Goal: Feedback & Contribution: Submit feedback/report problem

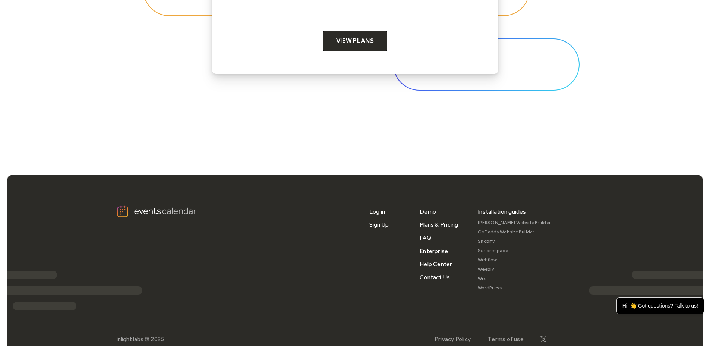
scroll to position [2487, 0]
click at [429, 239] on link "FAQ" at bounding box center [426, 237] width 12 height 13
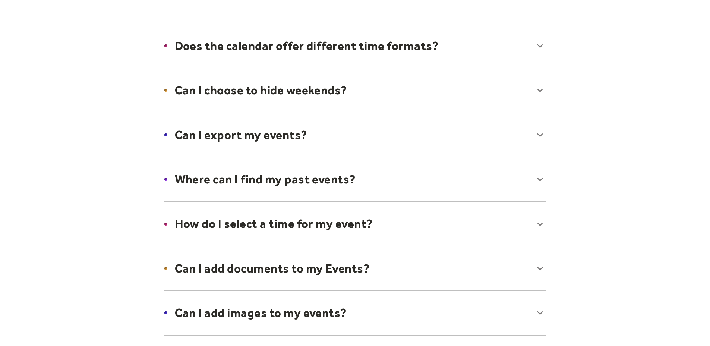
scroll to position [107, 0]
click at [294, 177] on div at bounding box center [355, 178] width 397 height 45
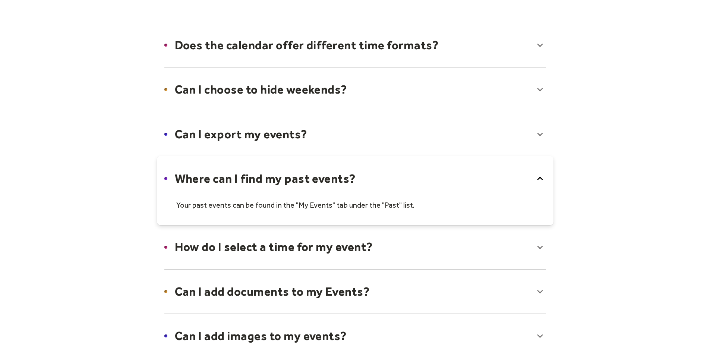
click at [293, 177] on div at bounding box center [355, 190] width 397 height 69
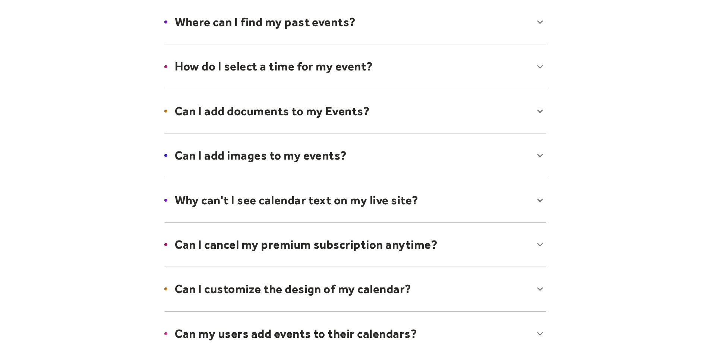
scroll to position [268, 0]
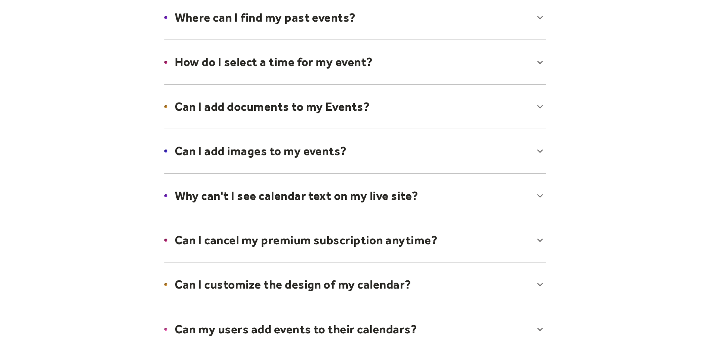
click at [297, 111] on div at bounding box center [355, 106] width 397 height 45
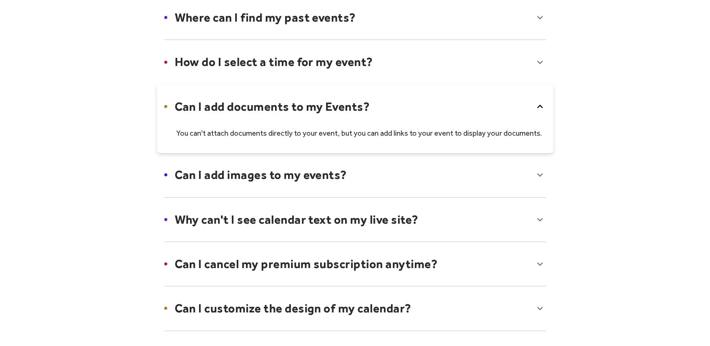
click at [293, 112] on div at bounding box center [355, 118] width 397 height 69
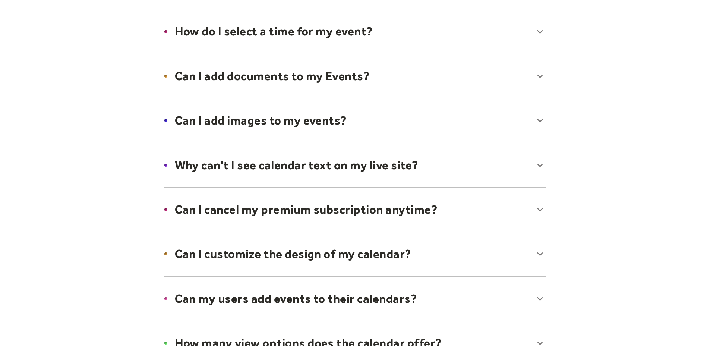
scroll to position [345, 0]
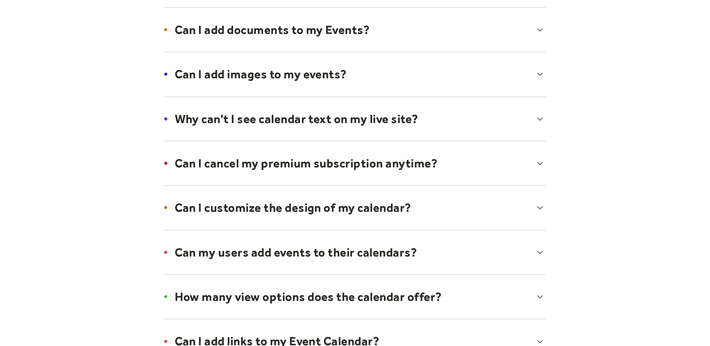
click at [288, 126] on div at bounding box center [355, 118] width 397 height 45
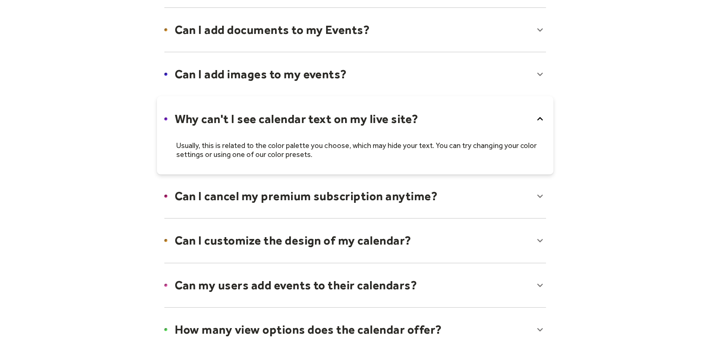
click at [300, 119] on div at bounding box center [355, 135] width 397 height 78
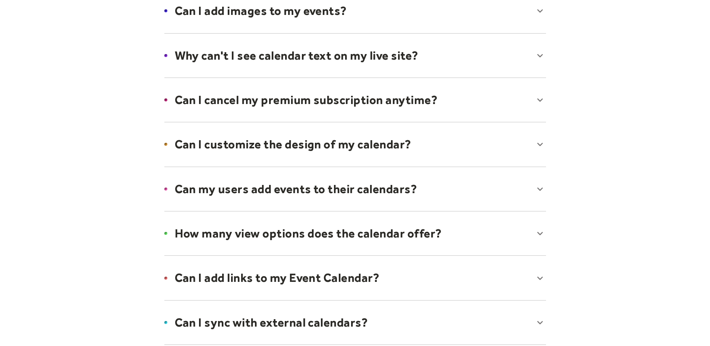
scroll to position [411, 0]
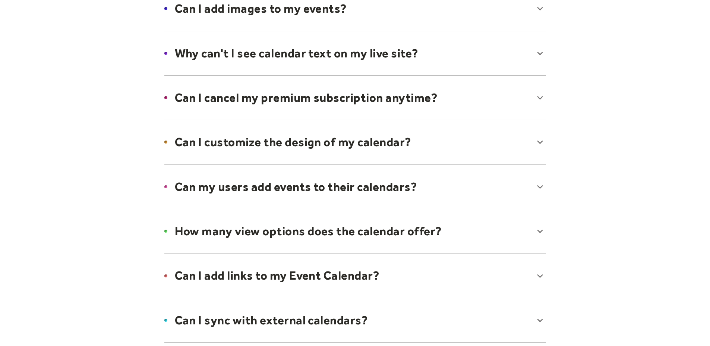
click at [280, 148] on div at bounding box center [355, 141] width 397 height 45
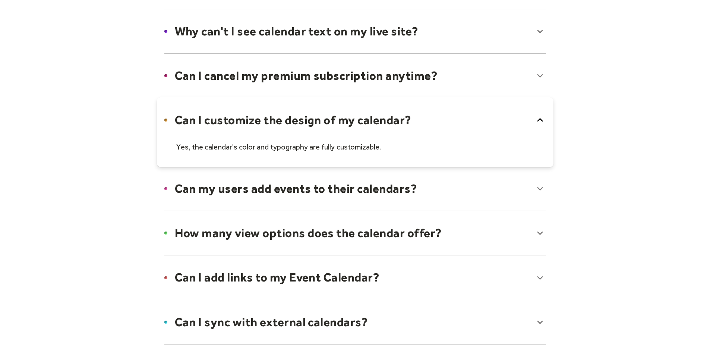
scroll to position [436, 0]
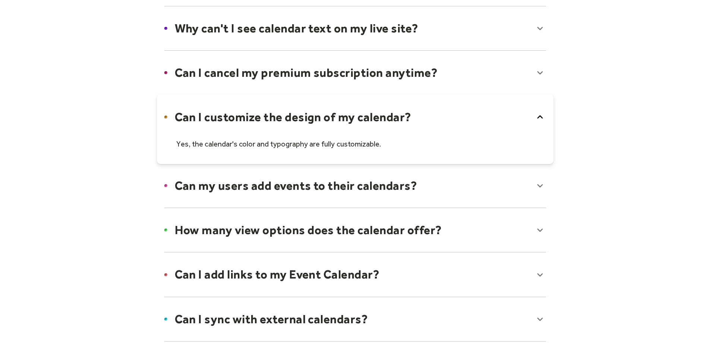
click at [275, 186] on div at bounding box center [355, 185] width 397 height 45
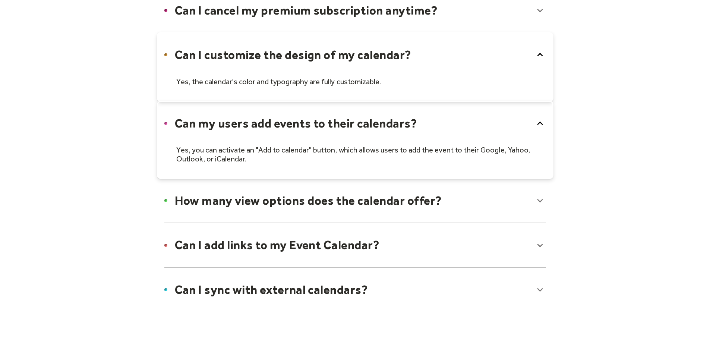
scroll to position [498, 0]
click at [290, 201] on div at bounding box center [355, 200] width 397 height 45
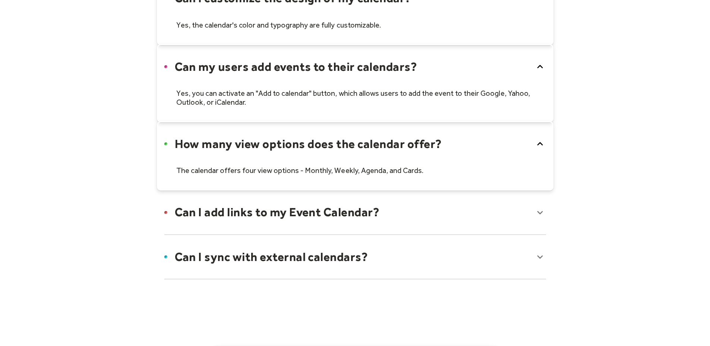
scroll to position [555, 0]
click at [258, 210] on div at bounding box center [355, 211] width 397 height 45
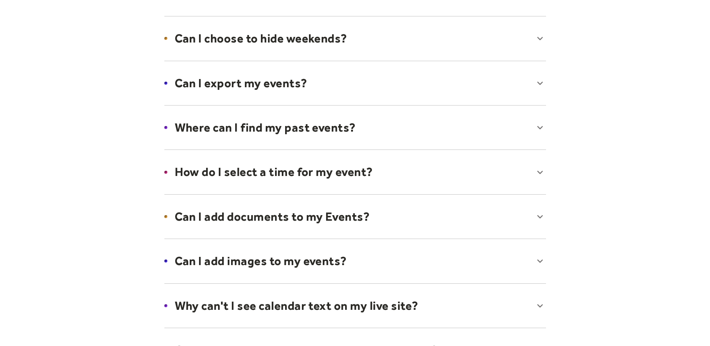
scroll to position [0, 0]
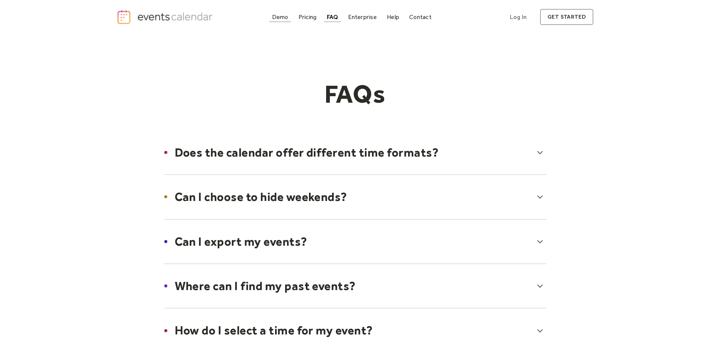
click at [283, 19] on div "Demo" at bounding box center [280, 17] width 16 height 4
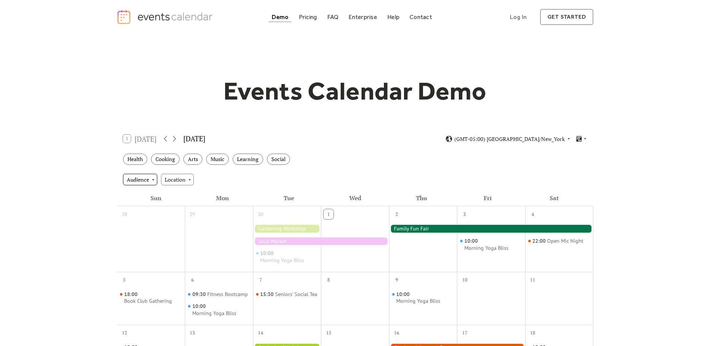
click at [148, 179] on div "Audience" at bounding box center [140, 179] width 34 height 11
click at [142, 203] on span "Family" at bounding box center [137, 202] width 16 height 8
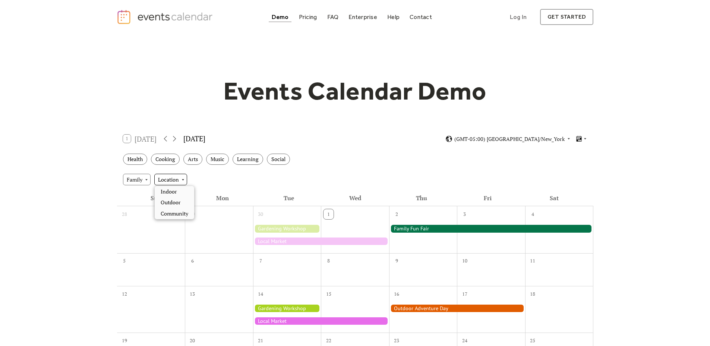
click at [166, 183] on div "Location" at bounding box center [170, 179] width 33 height 11
click at [166, 203] on span "Outdoor" at bounding box center [171, 202] width 20 height 8
click at [308, 17] on div "Pricing" at bounding box center [308, 17] width 18 height 4
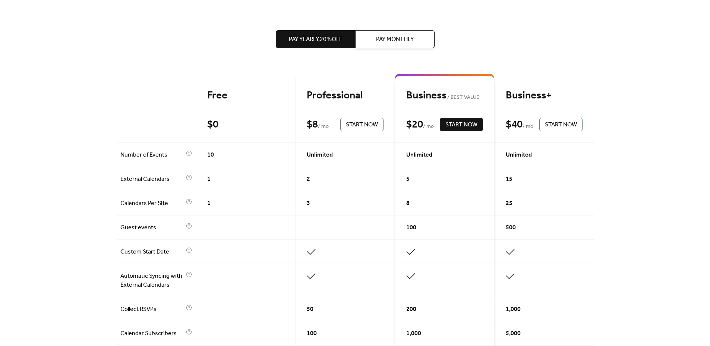
scroll to position [136, 0]
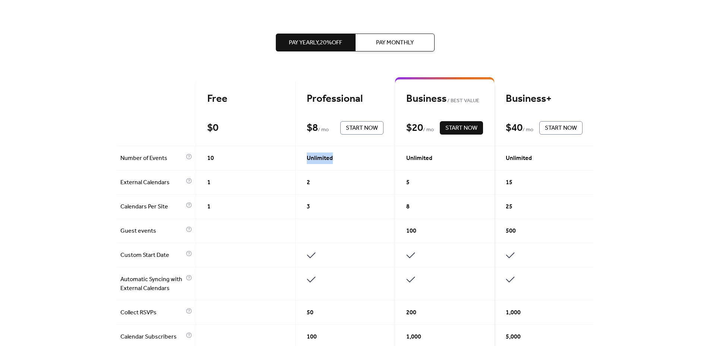
drag, startPoint x: 304, startPoint y: 157, endPoint x: 344, endPoint y: 161, distance: 39.7
click at [344, 161] on div "Unlimited" at bounding box center [346, 158] width 100 height 24
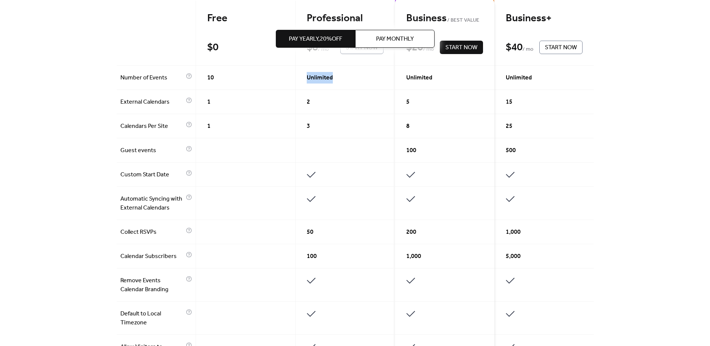
scroll to position [216, 0]
drag, startPoint x: 308, startPoint y: 232, endPoint x: 321, endPoint y: 231, distance: 13.1
click at [321, 231] on div "50" at bounding box center [346, 232] width 100 height 24
click at [308, 232] on span "50" at bounding box center [310, 232] width 7 height 9
drag, startPoint x: 305, startPoint y: 232, endPoint x: 325, endPoint y: 233, distance: 19.8
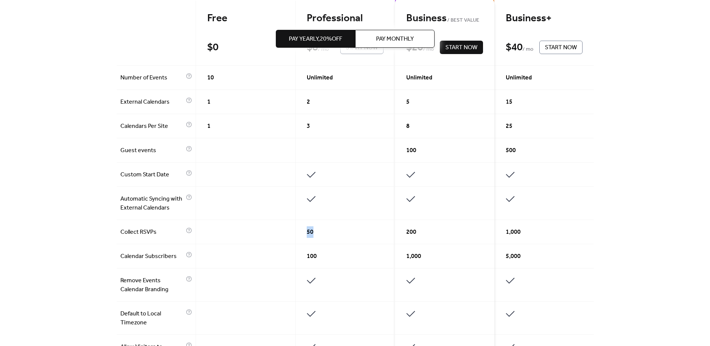
click at [325, 233] on div "50" at bounding box center [346, 232] width 100 height 24
click at [307, 259] on span "100" at bounding box center [312, 256] width 10 height 9
drag, startPoint x: 306, startPoint y: 258, endPoint x: 323, endPoint y: 257, distance: 16.8
click at [323, 257] on div "100" at bounding box center [346, 256] width 100 height 24
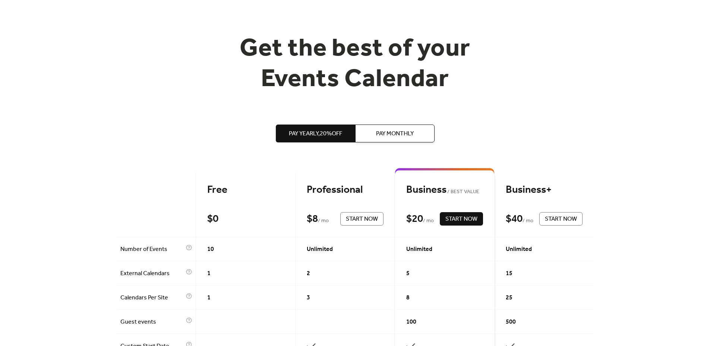
scroll to position [0, 0]
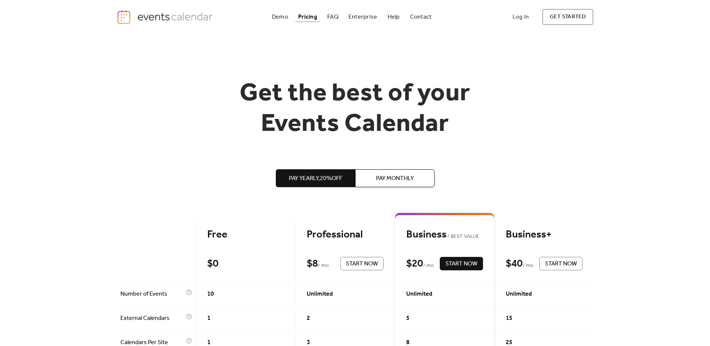
click at [373, 177] on button "Pay Monthly" at bounding box center [394, 178] width 79 height 18
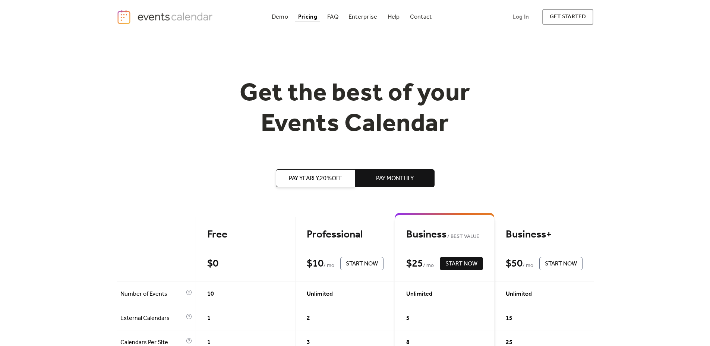
click at [316, 181] on span "Pay Yearly, 20% off" at bounding box center [315, 178] width 53 height 9
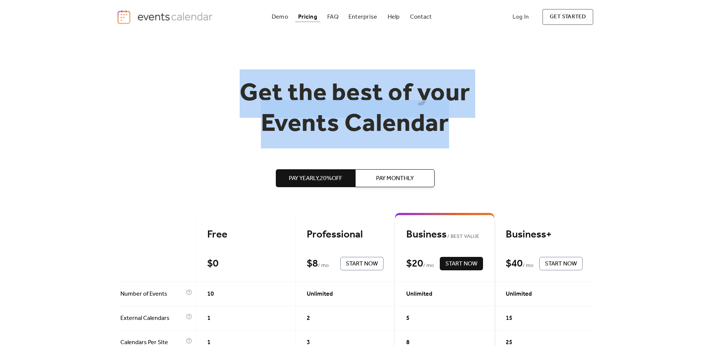
drag, startPoint x: 243, startPoint y: 95, endPoint x: 482, endPoint y: 123, distance: 241.0
click at [482, 123] on h1 "Get the best of your Events Calendar" at bounding box center [355, 109] width 286 height 61
click at [457, 127] on h1 "Get the best of your Events Calendar" at bounding box center [355, 109] width 286 height 61
drag, startPoint x: 454, startPoint y: 126, endPoint x: 244, endPoint y: 104, distance: 210.7
click at [244, 104] on h1 "Get the best of your Events Calendar" at bounding box center [355, 109] width 286 height 61
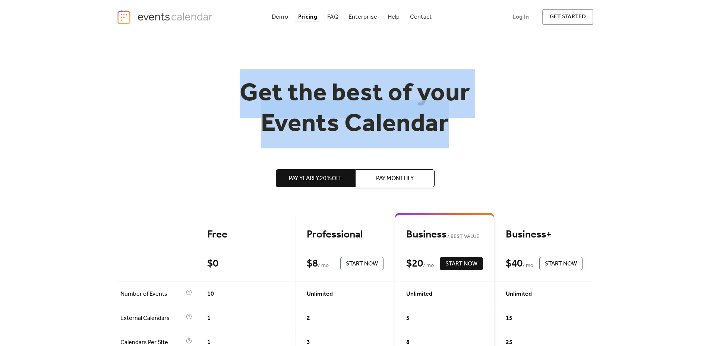
click at [246, 108] on h1 "Get the best of your Events Calendar" at bounding box center [355, 109] width 286 height 61
drag, startPoint x: 242, startPoint y: 98, endPoint x: 468, endPoint y: 123, distance: 227.7
click at [468, 123] on h1 "Get the best of your Events Calendar" at bounding box center [355, 109] width 286 height 61
click at [371, 136] on h1 "Get the best of your Events Calendar" at bounding box center [355, 109] width 286 height 61
drag, startPoint x: 246, startPoint y: 100, endPoint x: 449, endPoint y: 133, distance: 205.9
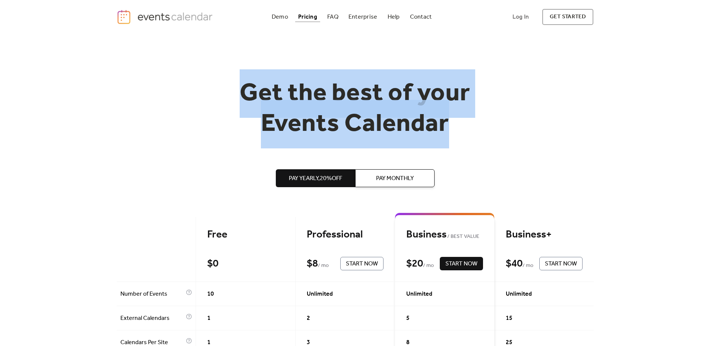
click at [449, 133] on h1 "Get the best of your Events Calendar" at bounding box center [355, 109] width 286 height 61
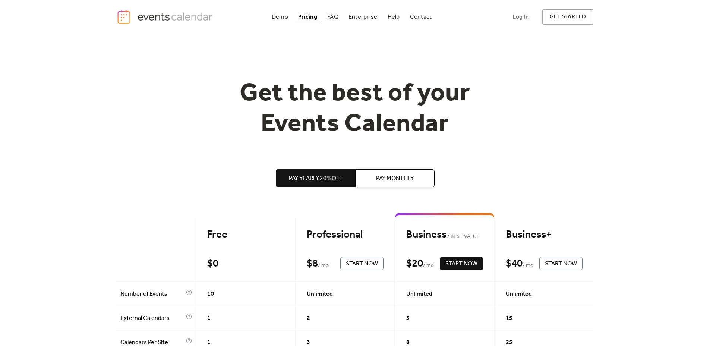
click at [394, 19] on div "Help" at bounding box center [394, 17] width 12 height 4
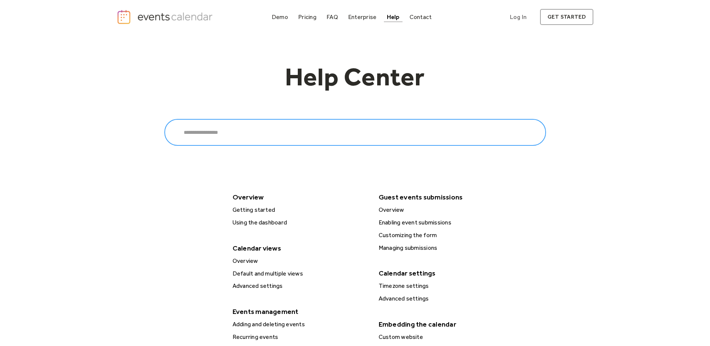
click at [230, 139] on input "Search" at bounding box center [355, 132] width 382 height 27
type input "*********"
click input "******" at bounding box center [0, 0] width 0 height 0
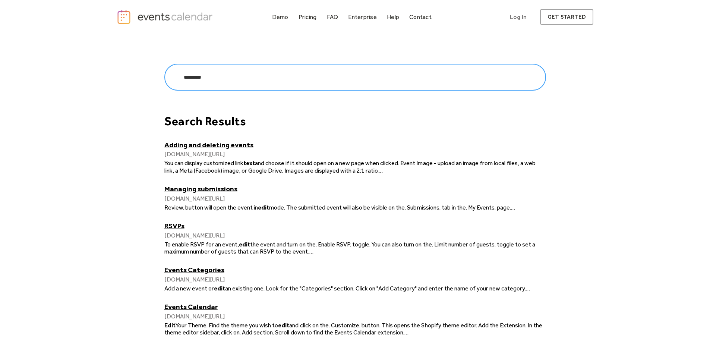
drag, startPoint x: 226, startPoint y: 82, endPoint x: 169, endPoint y: 74, distance: 57.6
click at [169, 74] on input "*********" at bounding box center [355, 77] width 382 height 27
type input "****"
click input "******" at bounding box center [0, 0] width 0 height 0
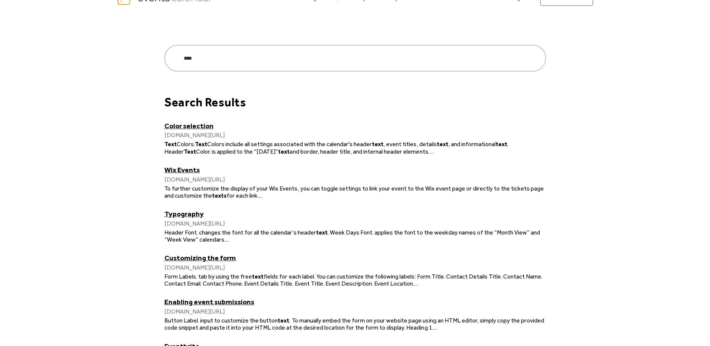
scroll to position [19, 0]
drag, startPoint x: 234, startPoint y: 145, endPoint x: 314, endPoint y: 147, distance: 79.4
click at [314, 147] on span "Colors include all settings associated with the calendar's header" at bounding box center [289, 143] width 165 height 7
drag, startPoint x: 193, startPoint y: 191, endPoint x: 213, endPoint y: 193, distance: 20.6
click at [213, 193] on p "To further customize the display of your Wix Events, you can toggle settings to…" at bounding box center [355, 192] width 382 height 14
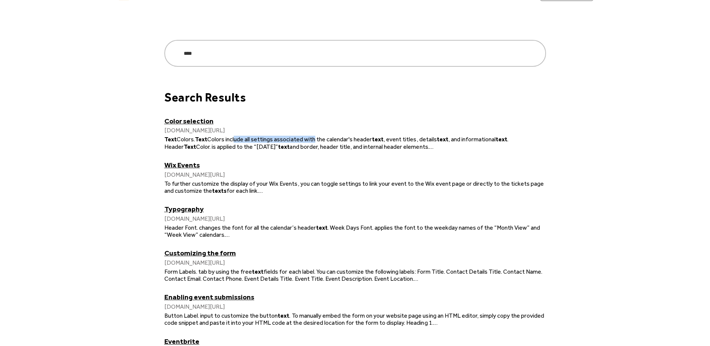
scroll to position [25, 0]
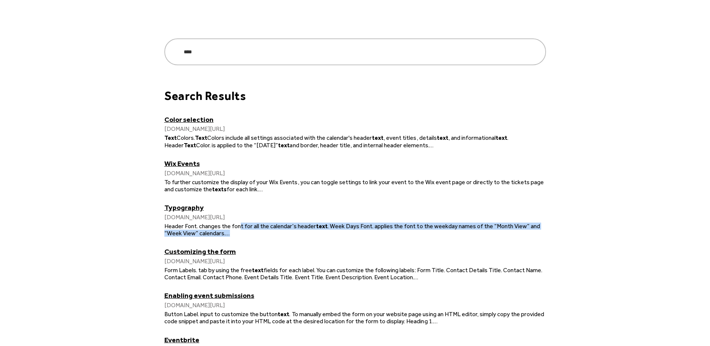
drag, startPoint x: 240, startPoint y: 228, endPoint x: 286, endPoint y: 230, distance: 46.7
click at [286, 230] on p "Header Font. changes the font for all the calendar’s header text . Week Days Fo…" at bounding box center [355, 230] width 382 height 14
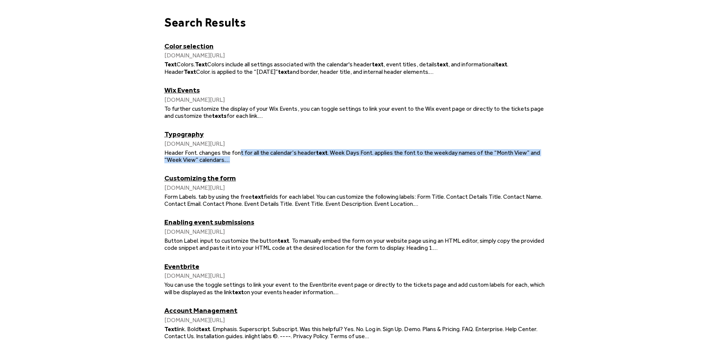
scroll to position [101, 0]
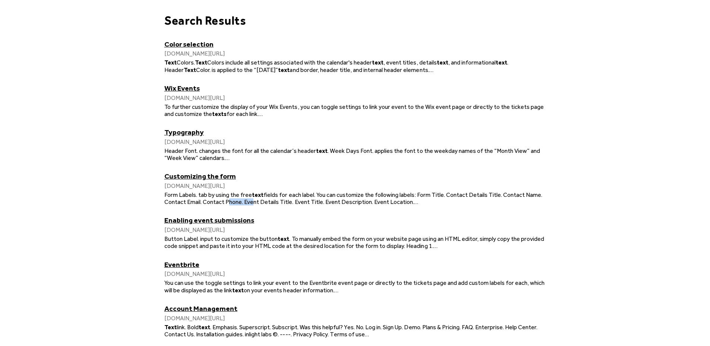
drag, startPoint x: 225, startPoint y: 199, endPoint x: 249, endPoint y: 199, distance: 24.6
click at [249, 199] on span "fields for each label. You can customize the following labels: Form Title. Cont…" at bounding box center [353, 198] width 378 height 14
drag, startPoint x: 258, startPoint y: 198, endPoint x: 263, endPoint y: 196, distance: 5.3
click at [258, 198] on strong "text" at bounding box center [258, 194] width 12 height 7
drag, startPoint x: 250, startPoint y: 196, endPoint x: 343, endPoint y: 198, distance: 93.2
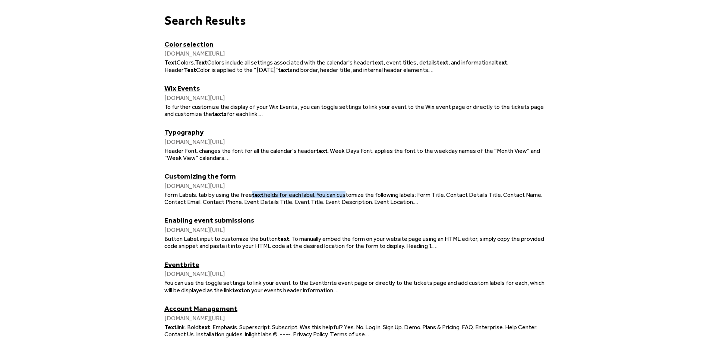
click at [343, 198] on p "Form Labels. tab by using the free text fields for each label. You can customiz…" at bounding box center [355, 198] width 382 height 14
drag, startPoint x: 194, startPoint y: 202, endPoint x: 302, endPoint y: 201, distance: 107.4
click at [302, 201] on span "fields for each label. You can customize the following labels: Form Title. Cont…" at bounding box center [353, 198] width 378 height 14
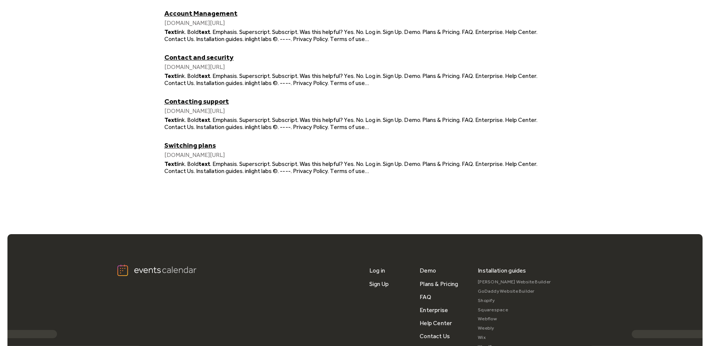
scroll to position [402, 0]
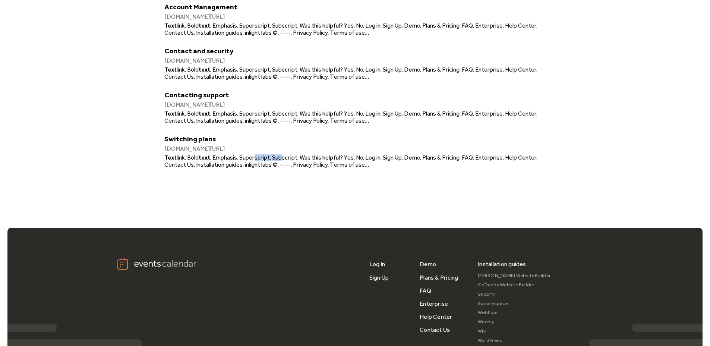
drag, startPoint x: 258, startPoint y: 161, endPoint x: 284, endPoint y: 160, distance: 26.1
click at [284, 160] on span ". Emphasis. Superscript. Subscript. Was this helpful? Yes. No. Log in. Sign Up.…" at bounding box center [350, 161] width 373 height 14
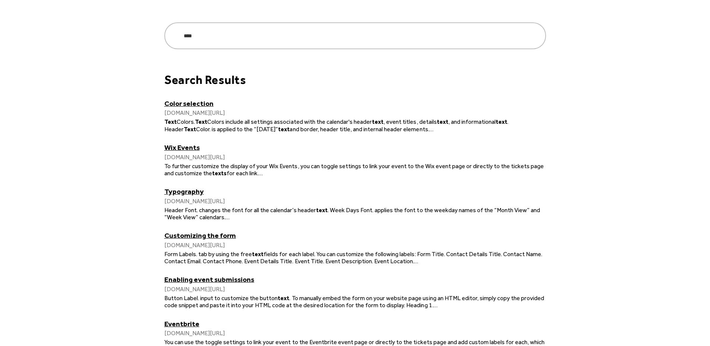
scroll to position [0, 0]
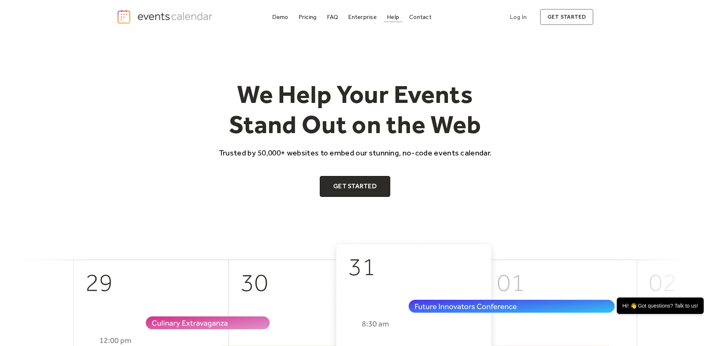
click at [390, 19] on div "Help" at bounding box center [393, 17] width 12 height 4
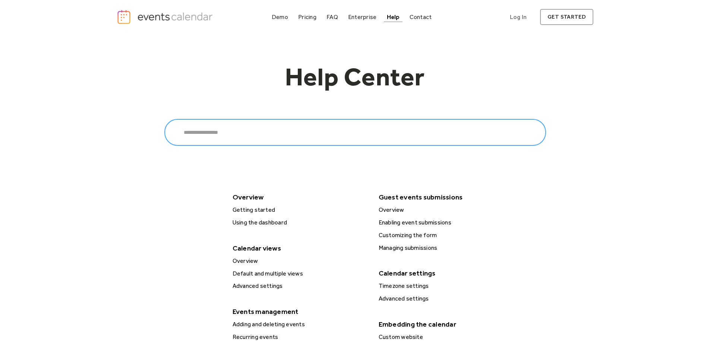
click at [275, 126] on input "Search" at bounding box center [355, 132] width 382 height 27
click at [252, 141] on input "****" at bounding box center [355, 132] width 382 height 27
type input "****"
click input "******" at bounding box center [0, 0] width 0 height 0
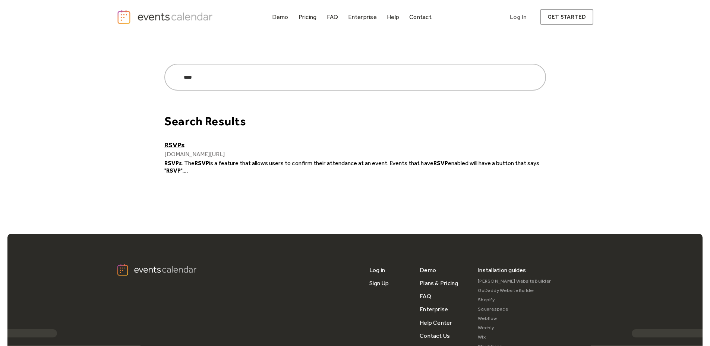
click at [180, 146] on link "RSVPs" at bounding box center [355, 145] width 382 height 9
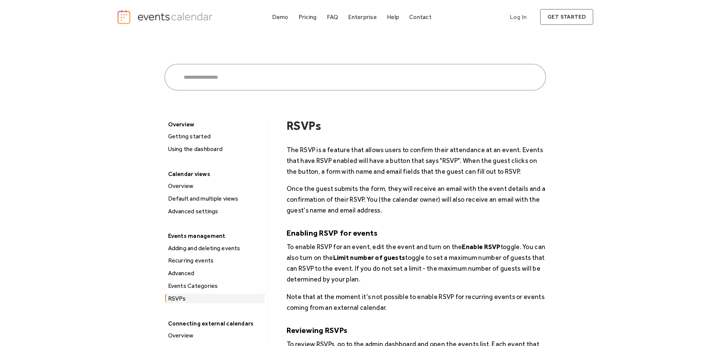
drag, startPoint x: 295, startPoint y: 155, endPoint x: 375, endPoint y: 152, distance: 79.8
click at [375, 152] on p "The RSVP is a feature that allows users to confirm their attendance at an event…" at bounding box center [416, 160] width 259 height 32
drag, startPoint x: 374, startPoint y: 152, endPoint x: 508, endPoint y: 151, distance: 134.2
click at [508, 151] on p "The RSVP is a feature that allows users to confirm their attendance at an event…" at bounding box center [416, 160] width 259 height 32
drag, startPoint x: 337, startPoint y: 166, endPoint x: 392, endPoint y: 166, distance: 54.4
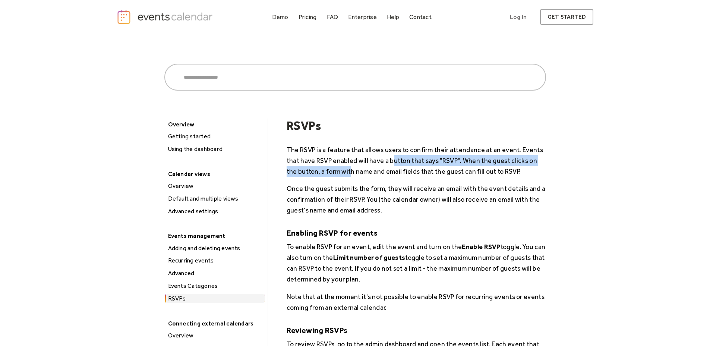
click at [392, 166] on p "The RSVP is a feature that allows users to confirm their attendance at an event…" at bounding box center [416, 160] width 259 height 32
click at [392, 167] on p "The RSVP is a feature that allows users to confirm their attendance at an event…" at bounding box center [416, 160] width 259 height 32
drag, startPoint x: 468, startPoint y: 160, endPoint x: 513, endPoint y: 159, distance: 45.1
click at [513, 159] on p "The RSVP is a feature that allows users to confirm their attendance at an event…" at bounding box center [416, 160] width 259 height 32
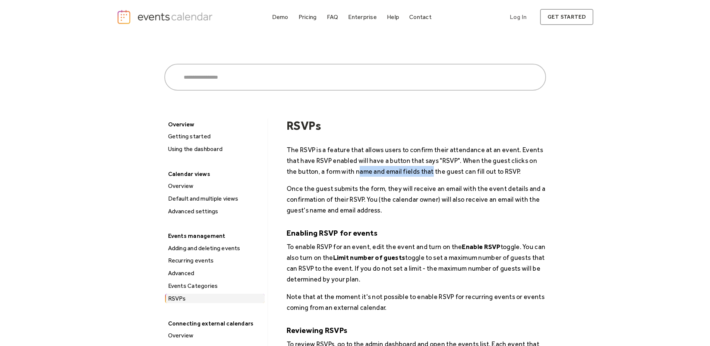
drag, startPoint x: 349, startPoint y: 173, endPoint x: 420, endPoint y: 171, distance: 71.2
click at [420, 171] on p "The RSVP is a feature that allows users to confirm their attendance at an event…" at bounding box center [416, 160] width 259 height 32
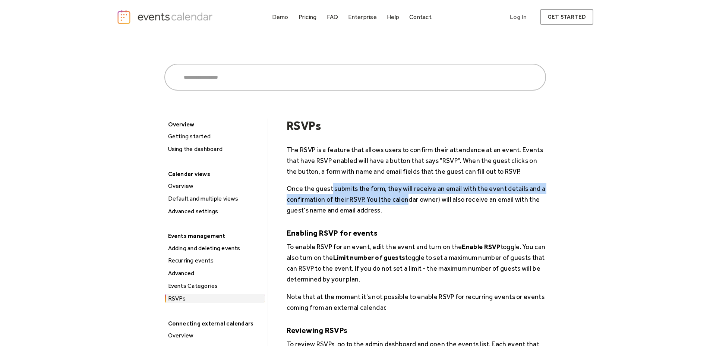
drag, startPoint x: 334, startPoint y: 190, endPoint x: 406, endPoint y: 195, distance: 72.5
click at [406, 195] on p "Once the guest submits the form, they will receive an email with the event deta…" at bounding box center [416, 199] width 259 height 32
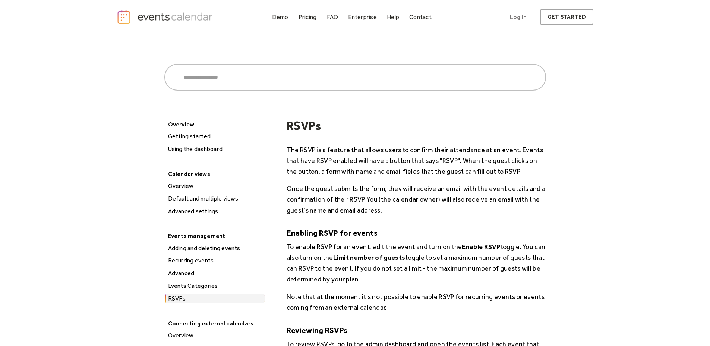
click at [407, 213] on p "Once the guest submits the form, they will receive an email with the event deta…" at bounding box center [416, 199] width 259 height 32
drag, startPoint x: 390, startPoint y: 201, endPoint x: 455, endPoint y: 203, distance: 64.9
click at [455, 203] on p "Once the guest submits the form, they will receive an email with the event deta…" at bounding box center [416, 199] width 259 height 32
drag, startPoint x: 337, startPoint y: 212, endPoint x: 384, endPoint y: 210, distance: 46.6
click at [384, 210] on p "Once the guest submits the form, they will receive an email with the event deta…" at bounding box center [416, 199] width 259 height 32
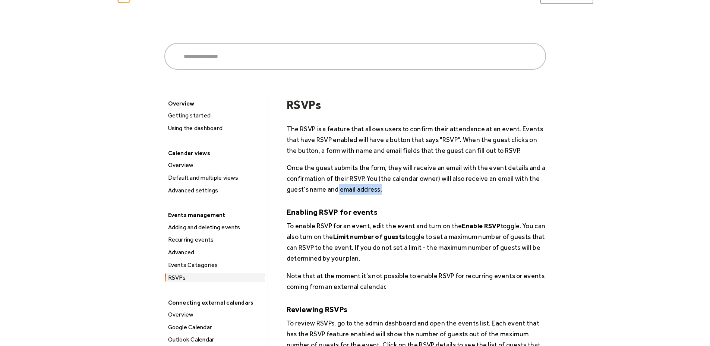
scroll to position [32, 0]
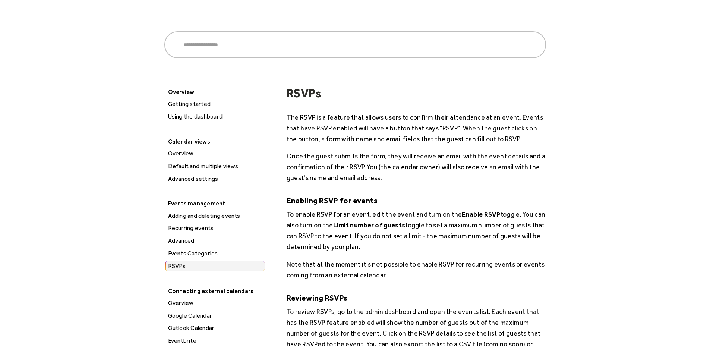
click at [381, 194] on div "The RSVP is a feature that allows users to confirm their attendance at an event…" at bounding box center [416, 245] width 259 height 266
drag, startPoint x: 380, startPoint y: 167, endPoint x: 438, endPoint y: 167, distance: 58.5
click at [438, 167] on p "Once the guest submits the form, they will receive an email with the event deta…" at bounding box center [416, 167] width 259 height 32
click at [433, 168] on p "Once the guest submits the form, they will receive an email with the event deta…" at bounding box center [416, 167] width 259 height 32
drag, startPoint x: 320, startPoint y: 204, endPoint x: 363, endPoint y: 207, distance: 43.7
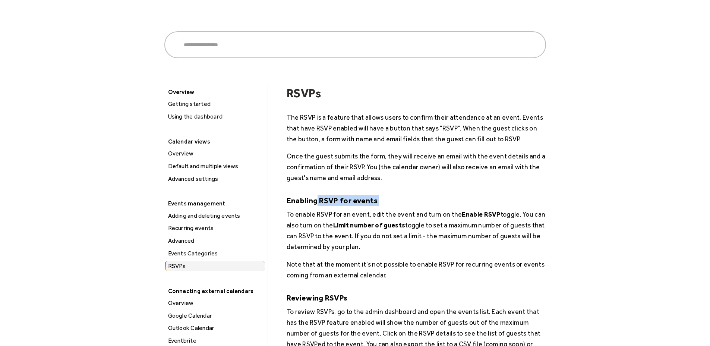
click at [363, 207] on div "The RSVP is a feature that allows users to confirm their attendance at an event…" at bounding box center [416, 245] width 259 height 266
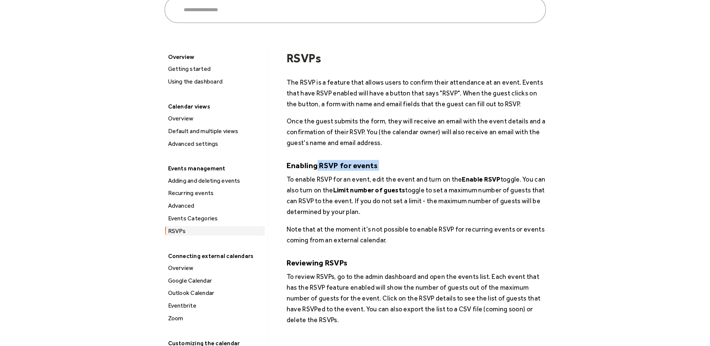
scroll to position [76, 0]
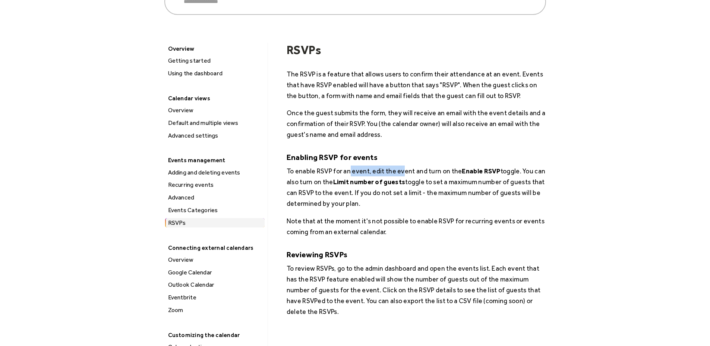
drag, startPoint x: 351, startPoint y: 173, endPoint x: 401, endPoint y: 172, distance: 50.0
click at [401, 172] on p "To enable RSVP for an event, edit the event and turn on the Enable RSVP toggle.…" at bounding box center [416, 187] width 259 height 43
click at [403, 173] on p "To enable RSVP for an event, edit the event and turn on the Enable RSVP toggle.…" at bounding box center [416, 187] width 259 height 43
drag, startPoint x: 412, startPoint y: 173, endPoint x: 457, endPoint y: 174, distance: 44.7
click at [457, 174] on p "To enable RSVP for an event, edit the event and turn on the Enable RSVP toggle.…" at bounding box center [416, 187] width 259 height 43
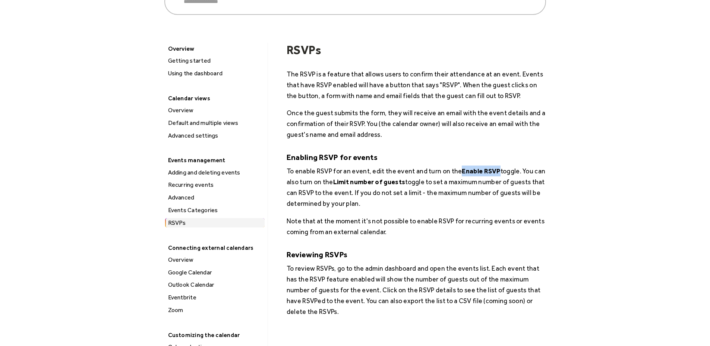
drag, startPoint x: 458, startPoint y: 174, endPoint x: 496, endPoint y: 172, distance: 38.1
click at [496, 172] on p "To enable RSVP for an event, edit the event and turn on the Enable RSVP toggle.…" at bounding box center [416, 187] width 259 height 43
drag, startPoint x: 315, startPoint y: 183, endPoint x: 430, endPoint y: 185, distance: 115.6
click at [430, 185] on p "To enable RSVP for an event, edit the event and turn on the Enable RSVP toggle.…" at bounding box center [416, 187] width 259 height 43
drag, startPoint x: 332, startPoint y: 194, endPoint x: 373, endPoint y: 194, distance: 40.6
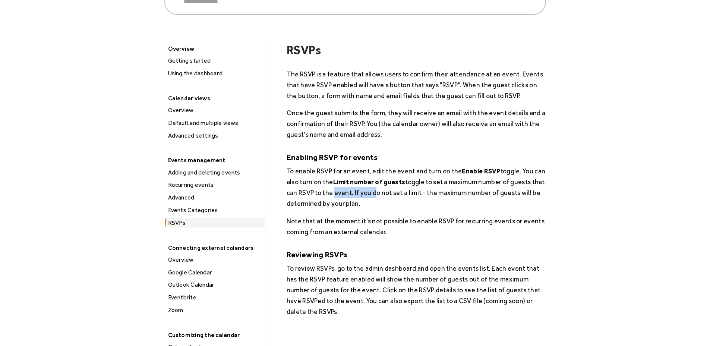
click at [373, 194] on p "To enable RSVP for an event, edit the event and turn on the Enable RSVP toggle.…" at bounding box center [416, 187] width 259 height 43
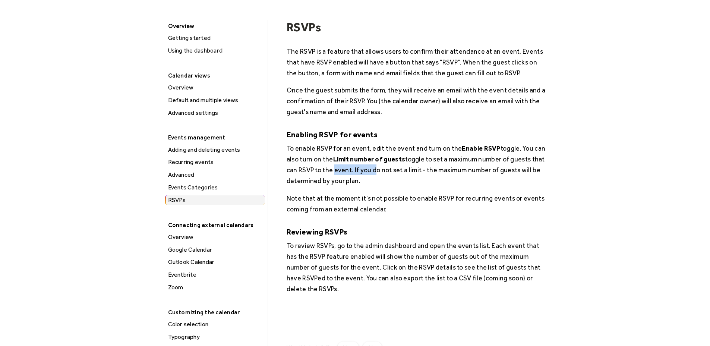
scroll to position [101, 0]
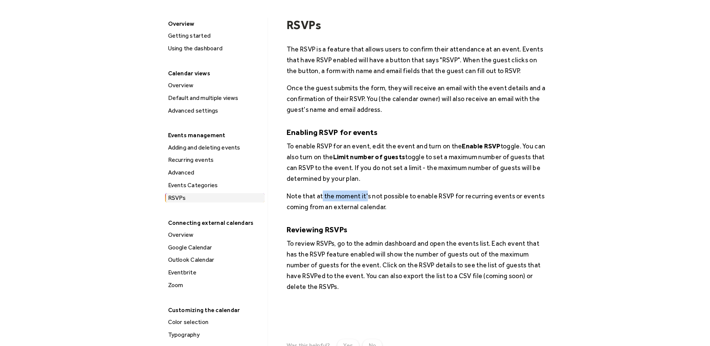
drag, startPoint x: 325, startPoint y: 199, endPoint x: 368, endPoint y: 200, distance: 42.5
click at [368, 200] on p "Note that at the moment it's not possible to enable RSVP for recurring events o…" at bounding box center [416, 201] width 259 height 22
drag, startPoint x: 313, startPoint y: 210, endPoint x: 379, endPoint y: 205, distance: 66.9
click at [379, 205] on p "Note that at the moment it's not possible to enable RSVP for recurring events o…" at bounding box center [416, 201] width 259 height 22
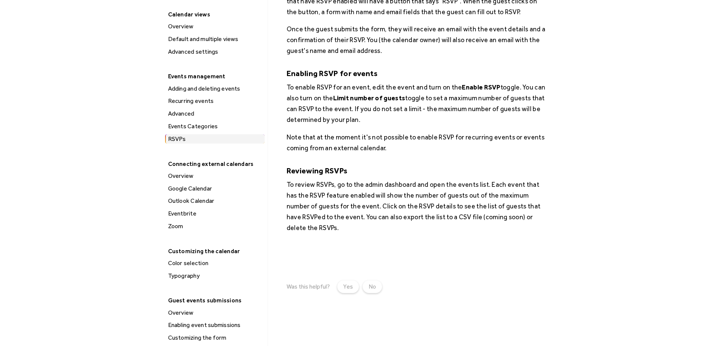
scroll to position [160, 0]
drag, startPoint x: 309, startPoint y: 186, endPoint x: 401, endPoint y: 186, distance: 91.7
click at [401, 186] on p "To review RSVPs, go to the admin dashboard and open the events list. Each event…" at bounding box center [416, 206] width 259 height 54
drag, startPoint x: 359, startPoint y: 206, endPoint x: 496, endPoint y: 204, distance: 136.8
click at [496, 204] on p "To review RSVPs, go to the admin dashboard and open the events list. Each event…" at bounding box center [416, 206] width 259 height 54
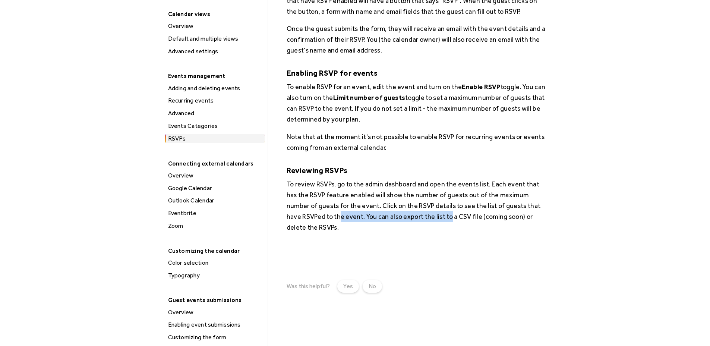
drag, startPoint x: 353, startPoint y: 218, endPoint x: 450, endPoint y: 218, distance: 97.3
click at [450, 218] on p "To review RSVPs, go to the admin dashboard and open the events list. Each event…" at bounding box center [416, 206] width 259 height 54
click at [419, 219] on p "To review RSVPs, go to the admin dashboard and open the events list. Each event…" at bounding box center [416, 206] width 259 height 54
drag, startPoint x: 311, startPoint y: 229, endPoint x: 332, endPoint y: 230, distance: 21.3
click at [331, 230] on p "To review RSVPs, go to the admin dashboard and open the events list. Each event…" at bounding box center [416, 206] width 259 height 54
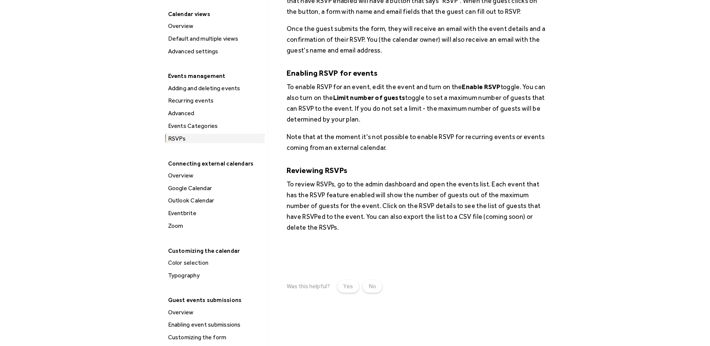
click at [352, 231] on p "To review RSVPs, go to the admin dashboard and open the events list. Each event…" at bounding box center [416, 206] width 259 height 54
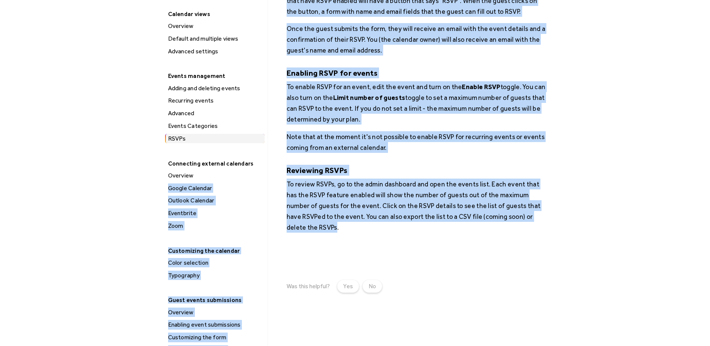
drag, startPoint x: 336, startPoint y: 230, endPoint x: 274, endPoint y: 180, distance: 80.3
click at [274, 180] on div "Overview Getting started Using the dashboard Calendar views Overview Default an…" at bounding box center [355, 269] width 382 height 621
click at [361, 221] on p "To review RSVPs, go to the admin dashboard and open the events list. Each event…" at bounding box center [416, 206] width 259 height 54
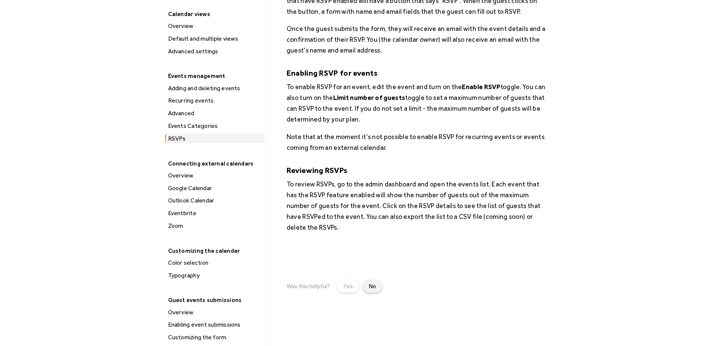
click at [374, 287] on div "No" at bounding box center [372, 286] width 7 height 9
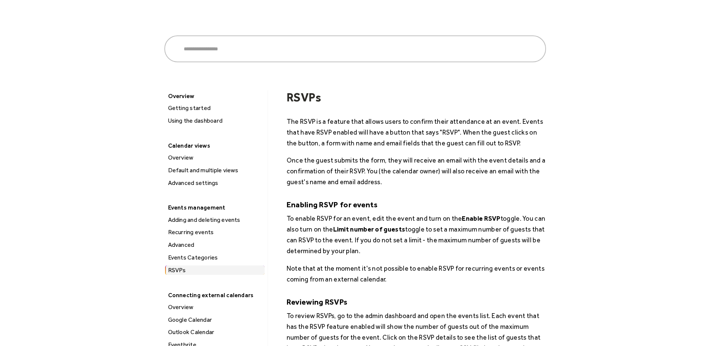
scroll to position [0, 0]
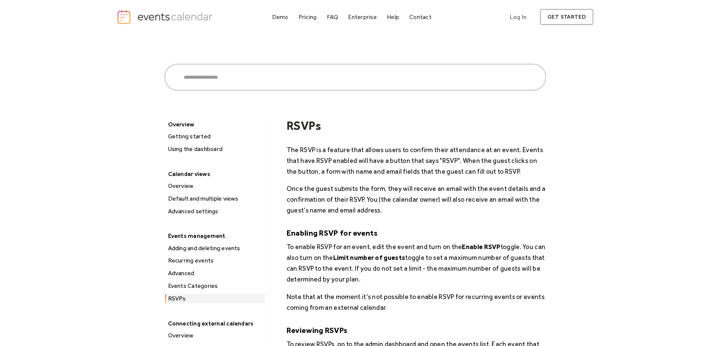
click at [294, 126] on h1 "RSVPs" at bounding box center [416, 126] width 259 height 14
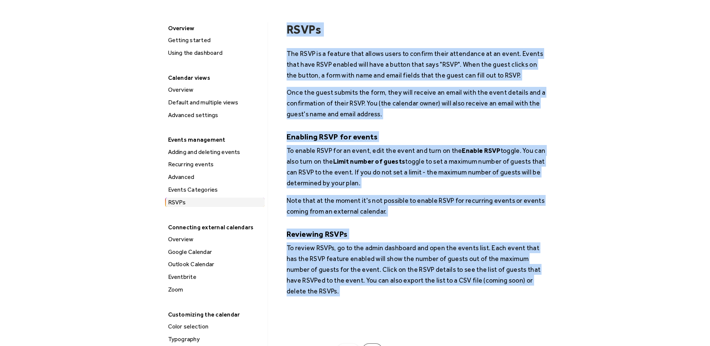
scroll to position [115, 0]
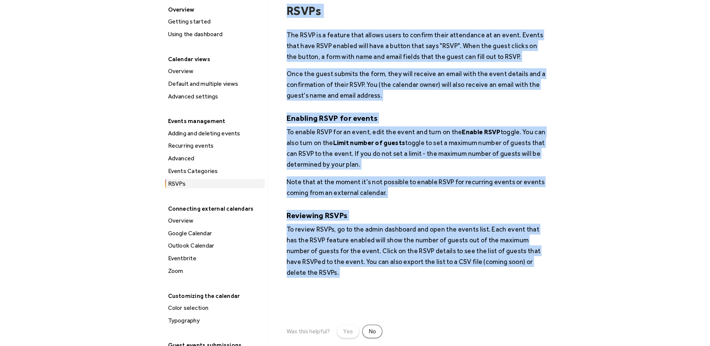
drag, startPoint x: 289, startPoint y: 125, endPoint x: 377, endPoint y: 292, distance: 187.9
click at [378, 293] on div "RSVPs The RSVP is a feature that allows users to confirm their attendance at an…" at bounding box center [416, 314] width 259 height 621
copy div "RSVPs The RSVP is a feature that allows users to confirm their attendance at an…"
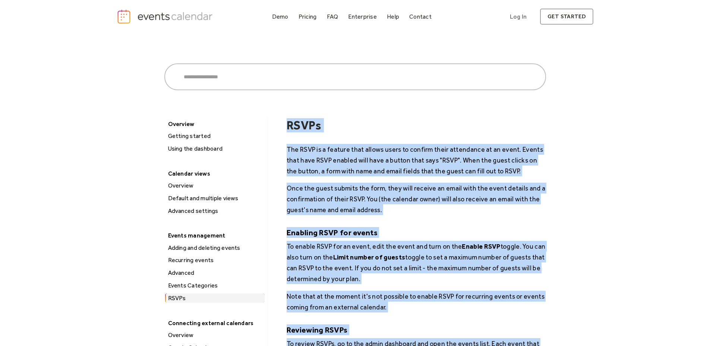
scroll to position [0, 0]
click at [333, 18] on div "FAQ" at bounding box center [333, 17] width 12 height 4
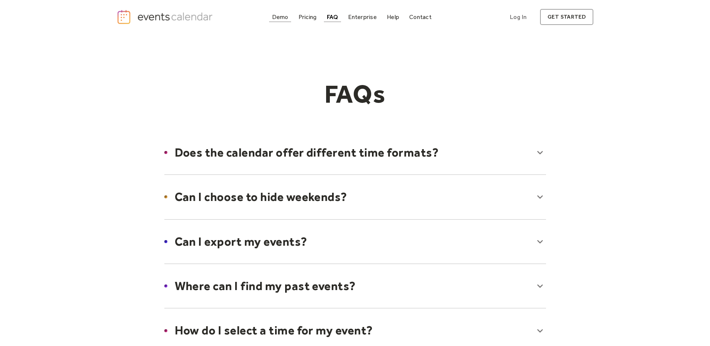
click at [278, 19] on div "Demo" at bounding box center [280, 17] width 16 height 4
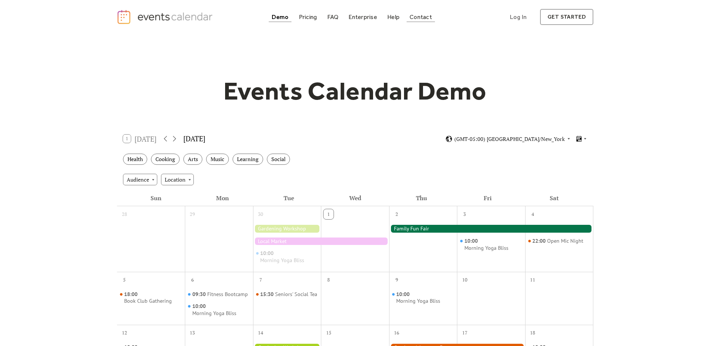
click at [419, 21] on link "Contact" at bounding box center [421, 17] width 28 height 10
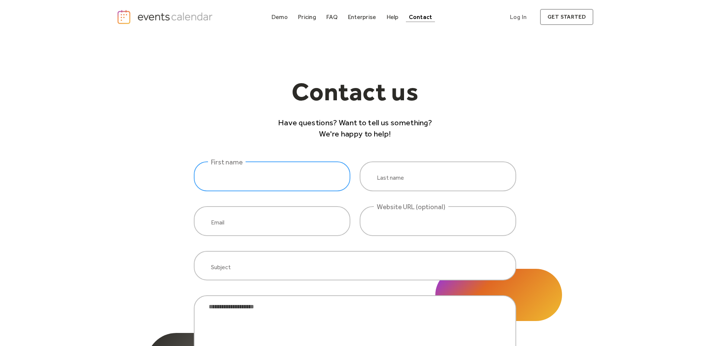
click at [271, 184] on input "website inquiry" at bounding box center [272, 176] width 157 height 30
type input "*****"
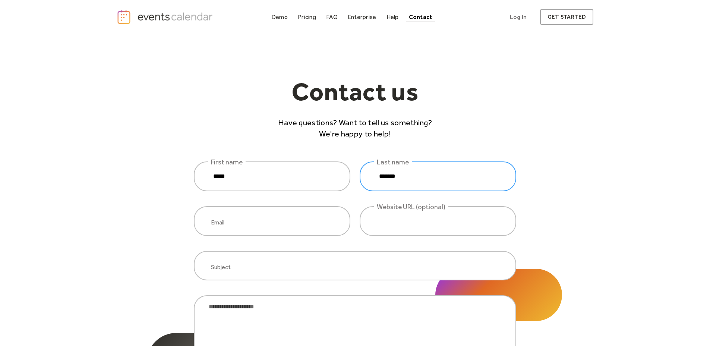
type input "*******"
type input "**********"
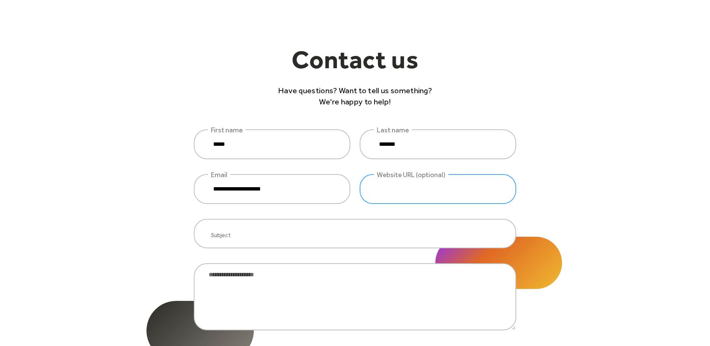
scroll to position [64, 0]
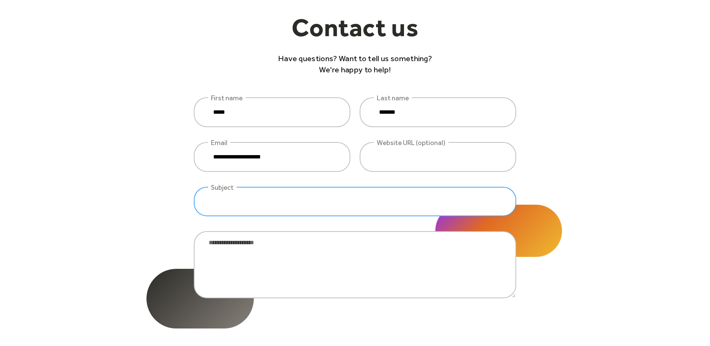
click at [249, 204] on input "website inquiry" at bounding box center [355, 202] width 322 height 30
type input "****"
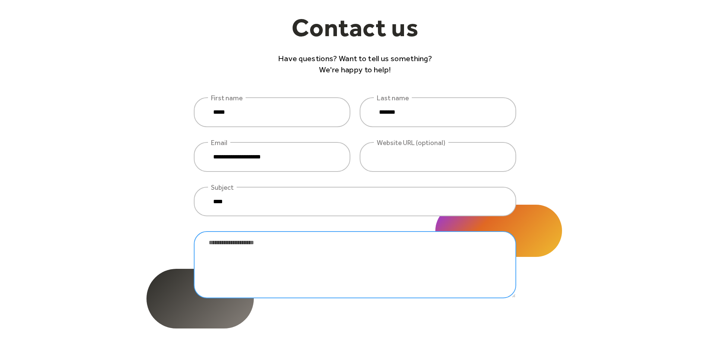
click at [284, 239] on textarea "website inquiry" at bounding box center [355, 264] width 322 height 67
click at [243, 245] on textarea "website inquiry" at bounding box center [355, 264] width 322 height 67
click at [261, 243] on textarea "**********" at bounding box center [355, 264] width 322 height 67
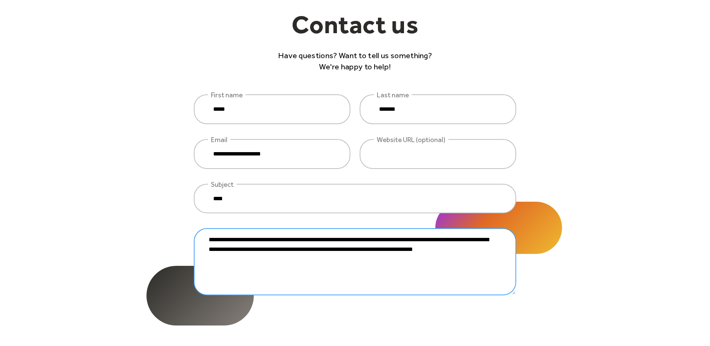
scroll to position [69, 0]
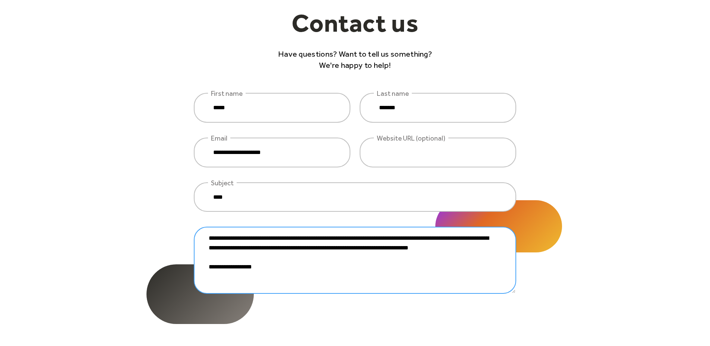
drag, startPoint x: 223, startPoint y: 269, endPoint x: 262, endPoint y: 269, distance: 38.8
click at [261, 268] on textarea "**********" at bounding box center [355, 260] width 322 height 67
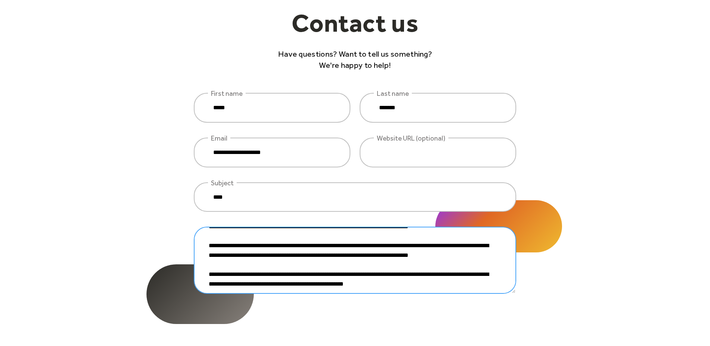
scroll to position [34, 0]
click at [385, 270] on textarea "**********" at bounding box center [355, 260] width 322 height 67
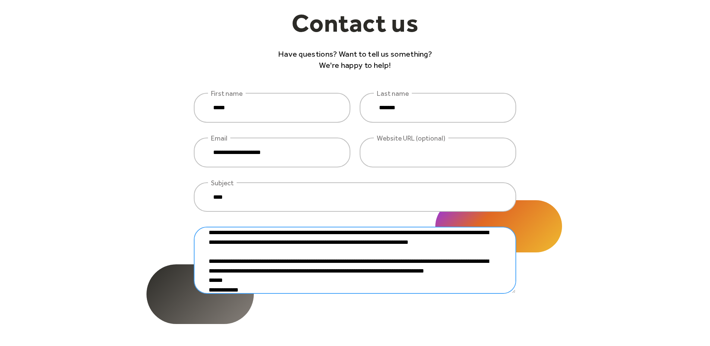
type textarea "**********"
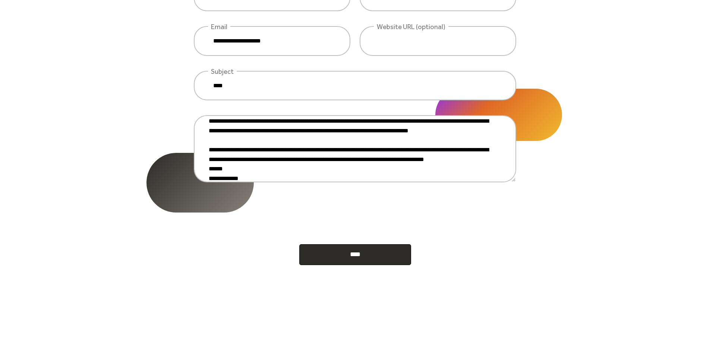
scroll to position [182, 0]
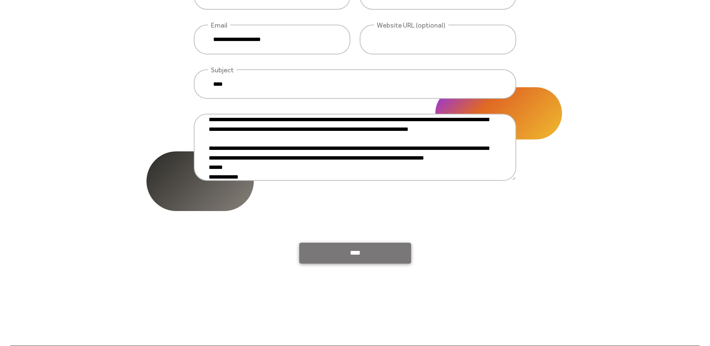
click at [349, 257] on input "****" at bounding box center [355, 253] width 112 height 21
type input "**********"
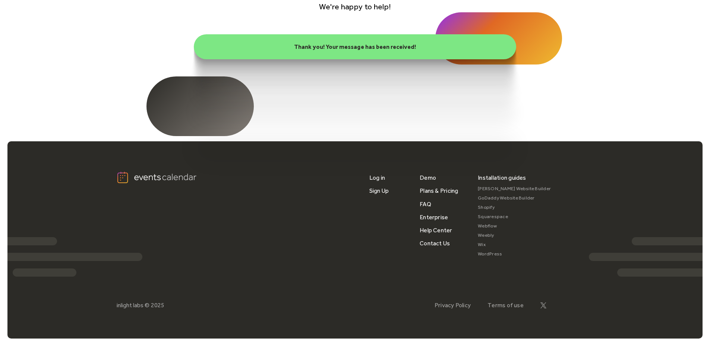
scroll to position [0, 0]
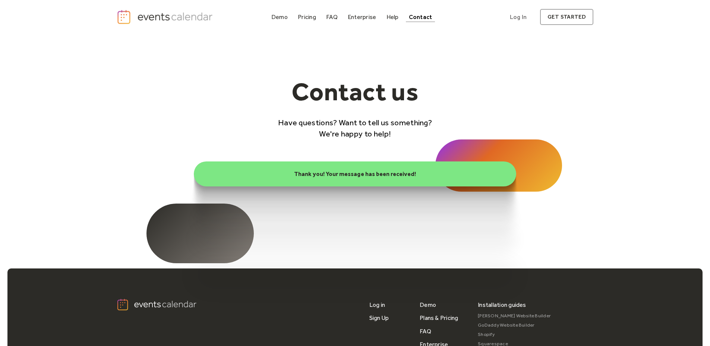
click at [185, 152] on div "**********" at bounding box center [355, 121] width 710 height 175
